Goal: Task Accomplishment & Management: Manage account settings

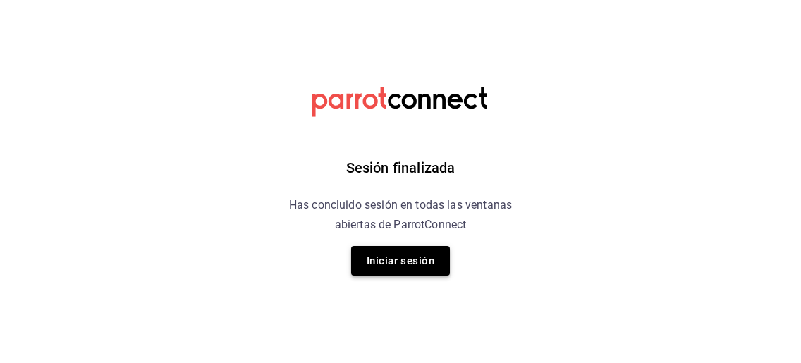
click at [403, 262] on button "Iniciar sesión" at bounding box center [400, 261] width 99 height 30
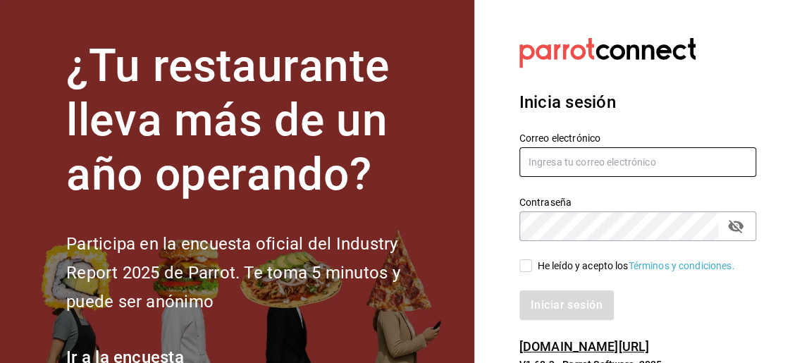
click at [561, 156] on input "text" at bounding box center [638, 162] width 237 height 30
paste input "animal.stregis@grupocosteno.com"
type input "animal.stregis@grupocosteno.com"
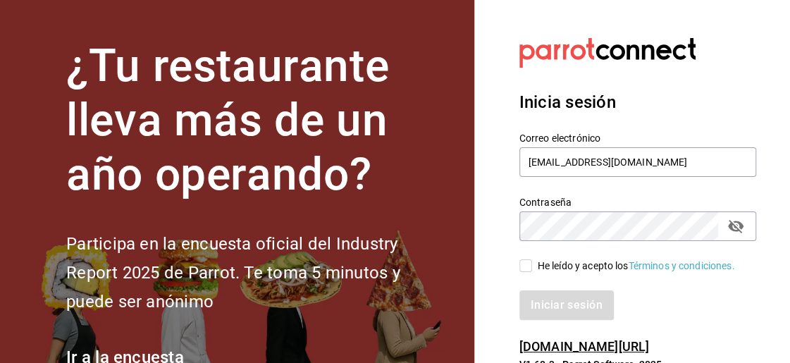
click at [654, 304] on div "Iniciar sesión" at bounding box center [638, 305] width 237 height 30
click at [527, 273] on label "He leído y acepto los Términos y condiciones." at bounding box center [628, 266] width 216 height 15
click at [527, 272] on input "He leído y acepto los Términos y condiciones." at bounding box center [526, 265] width 13 height 13
checkbox input "true"
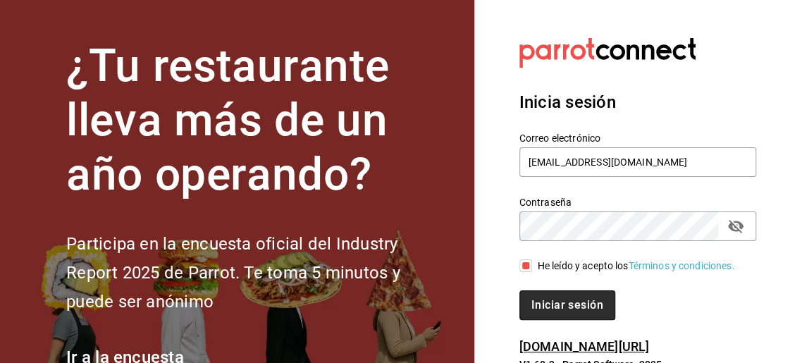
click at [558, 295] on button "Iniciar sesión" at bounding box center [568, 305] width 96 height 30
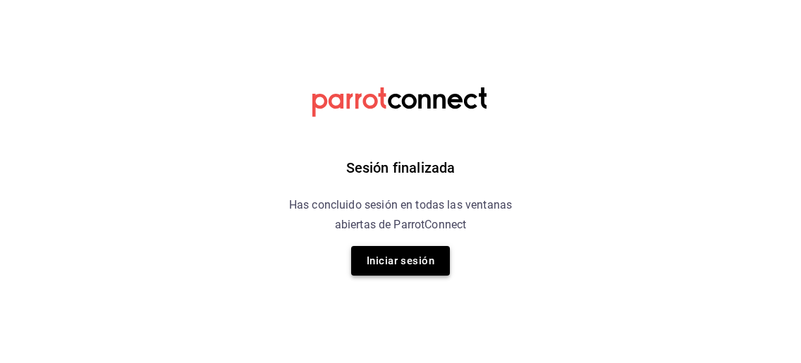
click at [415, 262] on button "Iniciar sesión" at bounding box center [400, 261] width 99 height 30
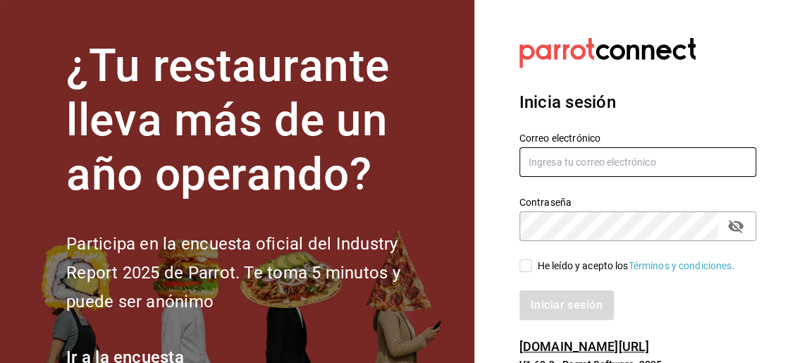
click at [563, 164] on input "text" at bounding box center [638, 162] width 237 height 30
paste input "[EMAIL_ADDRESS][DOMAIN_NAME]"
type input "[EMAIL_ADDRESS][DOMAIN_NAME]"
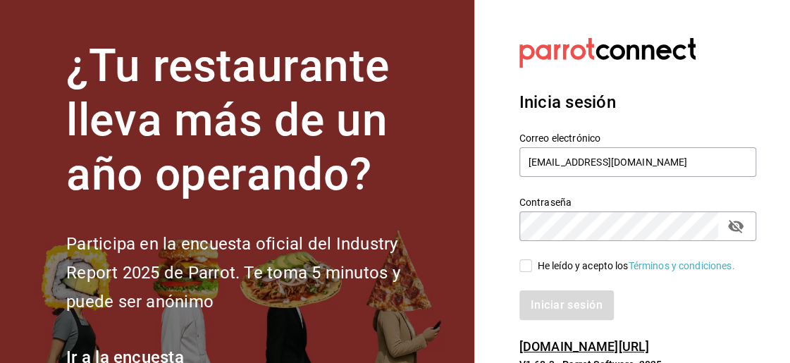
click at [524, 264] on input "He leído y acepto los Términos y condiciones." at bounding box center [526, 265] width 13 height 13
checkbox input "true"
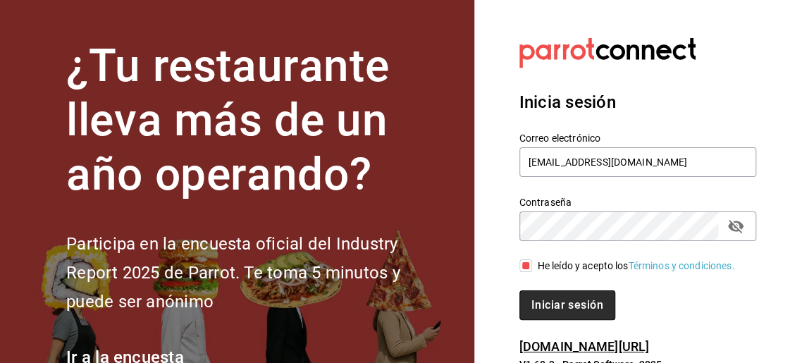
click at [577, 313] on button "Iniciar sesión" at bounding box center [568, 305] width 96 height 30
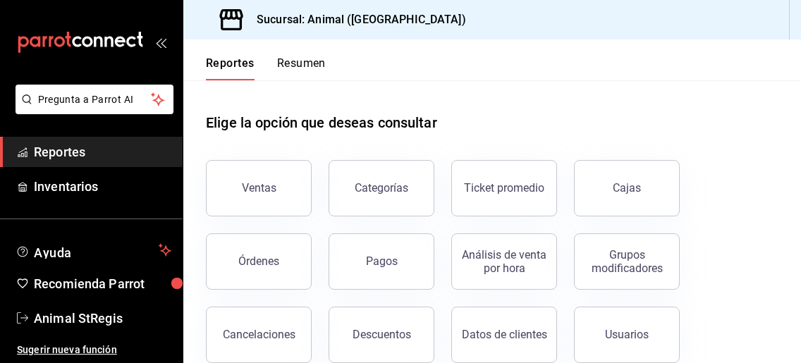
click at [707, 264] on div "Ventas Categorías Ticket promedio Cajas Órdenes Pagos Análisis de venta por hor…" at bounding box center [483, 289] width 589 height 293
